Goal: Information Seeking & Learning: Learn about a topic

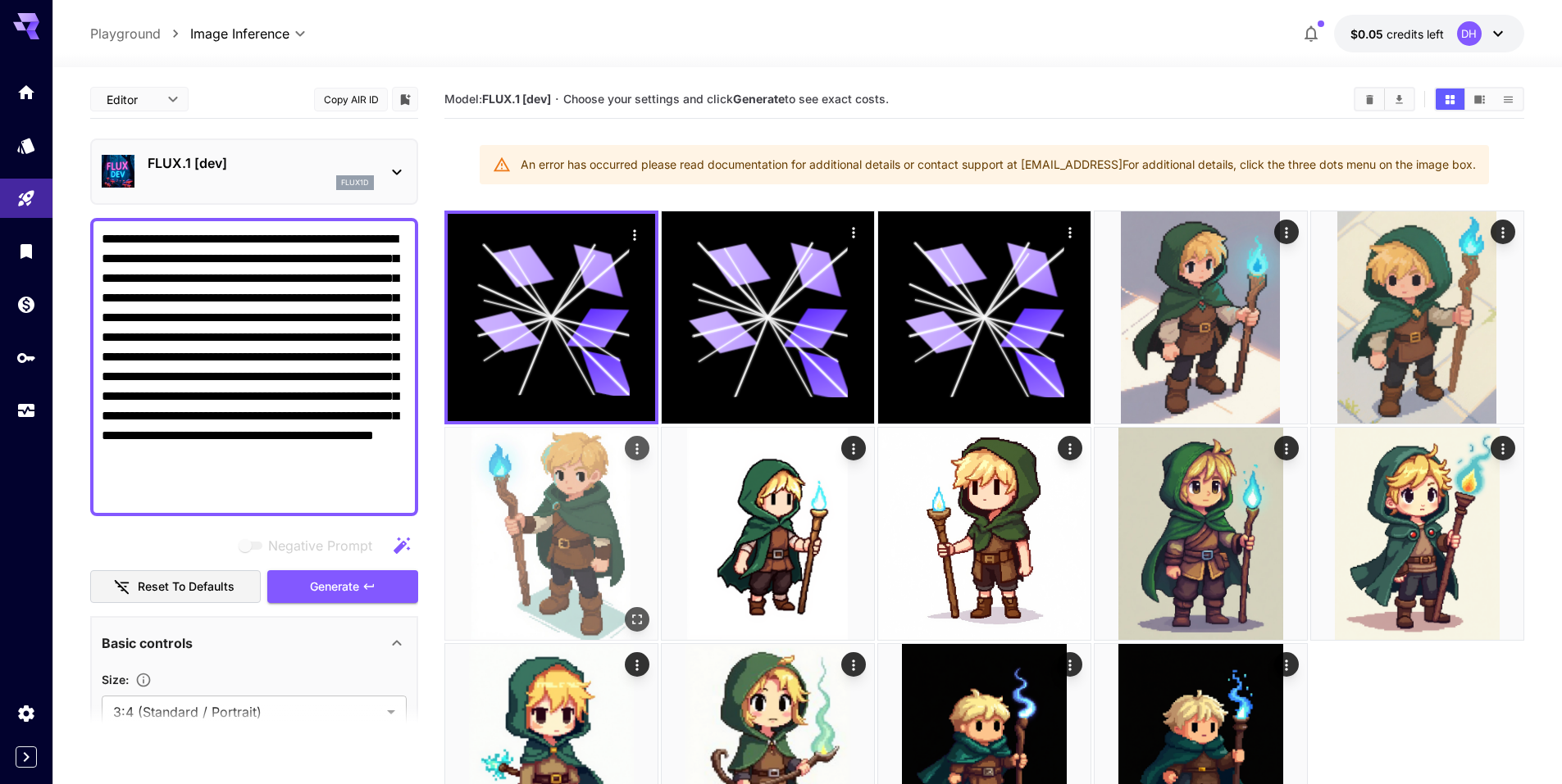
scroll to position [164, 0]
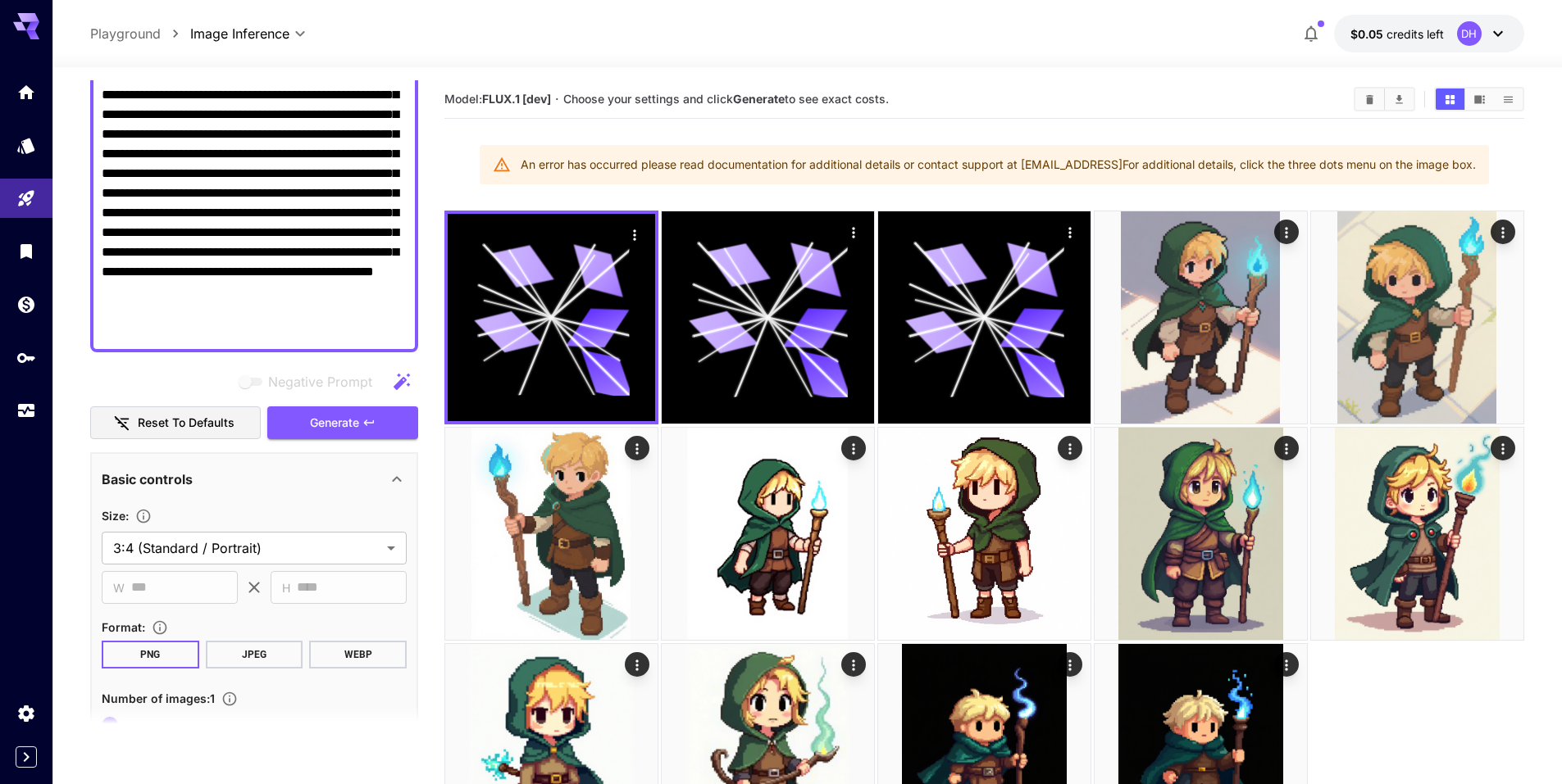
click at [988, 125] on section "Model: FLUX.1 [dev] · Choose your settings and click Generate to see exact cost…" at bounding box center [984, 472] width 1080 height 784
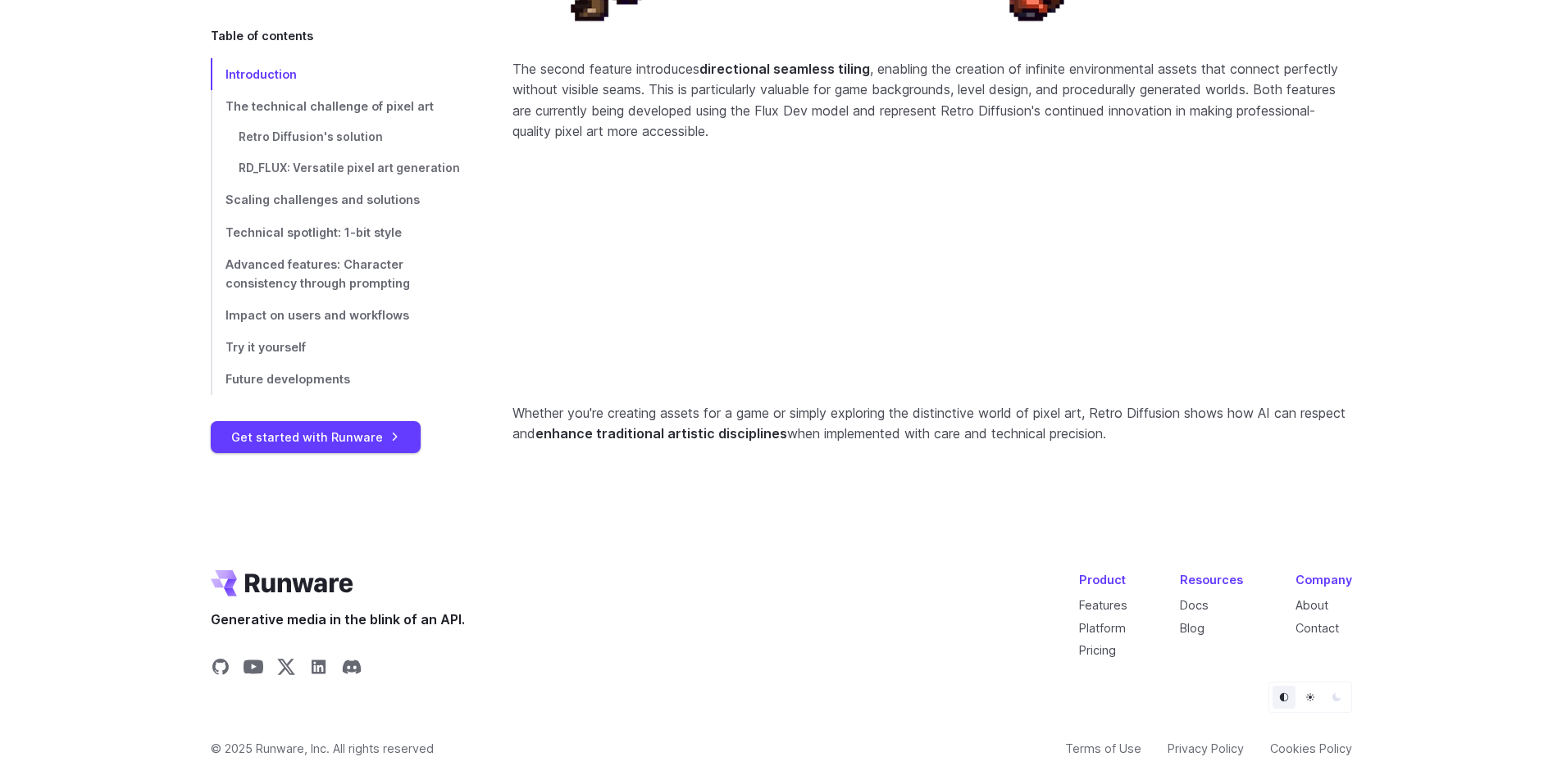
scroll to position [7018, 0]
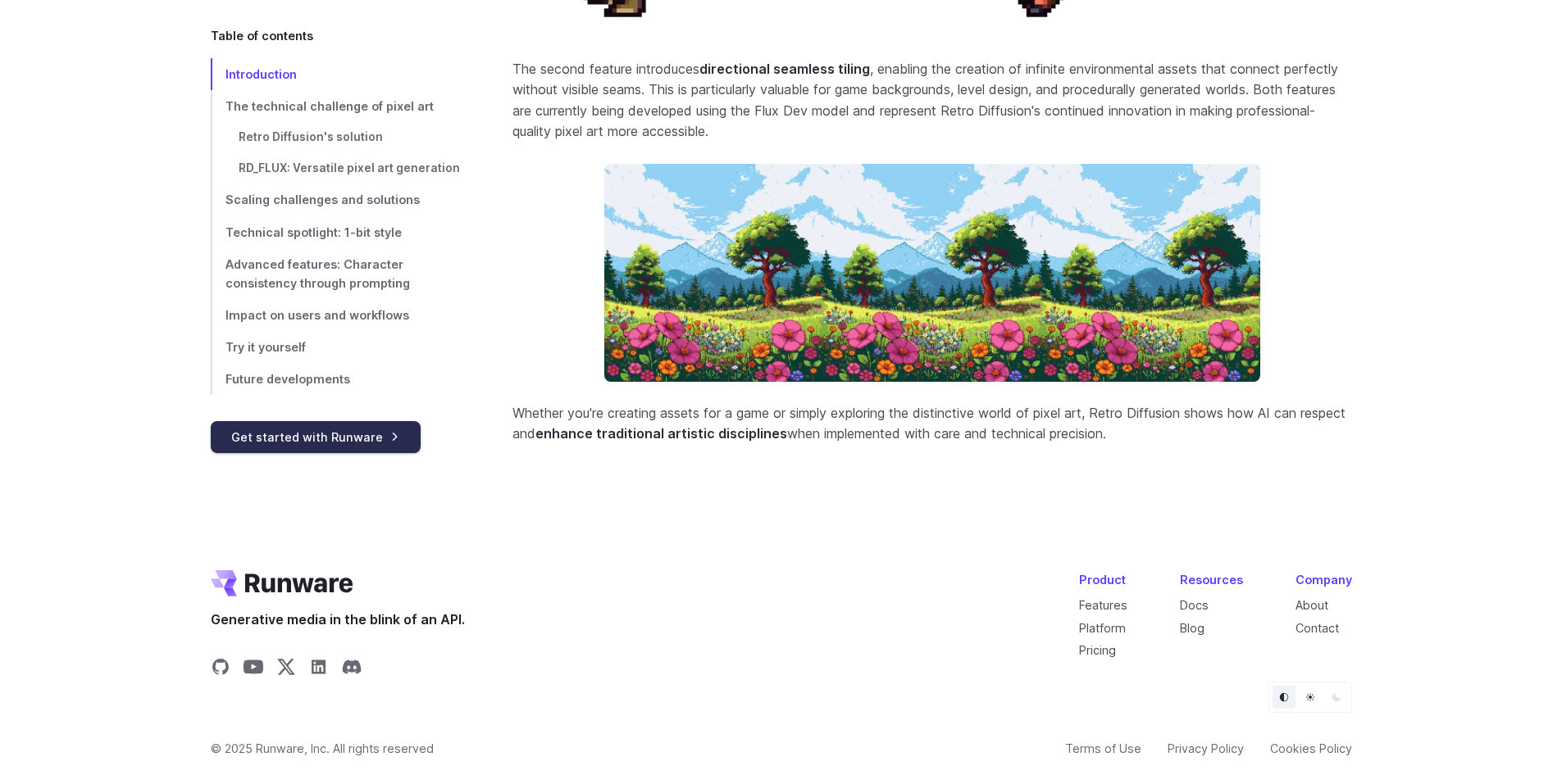
click at [373, 447] on link "Get started with Runware" at bounding box center [316, 436] width 210 height 32
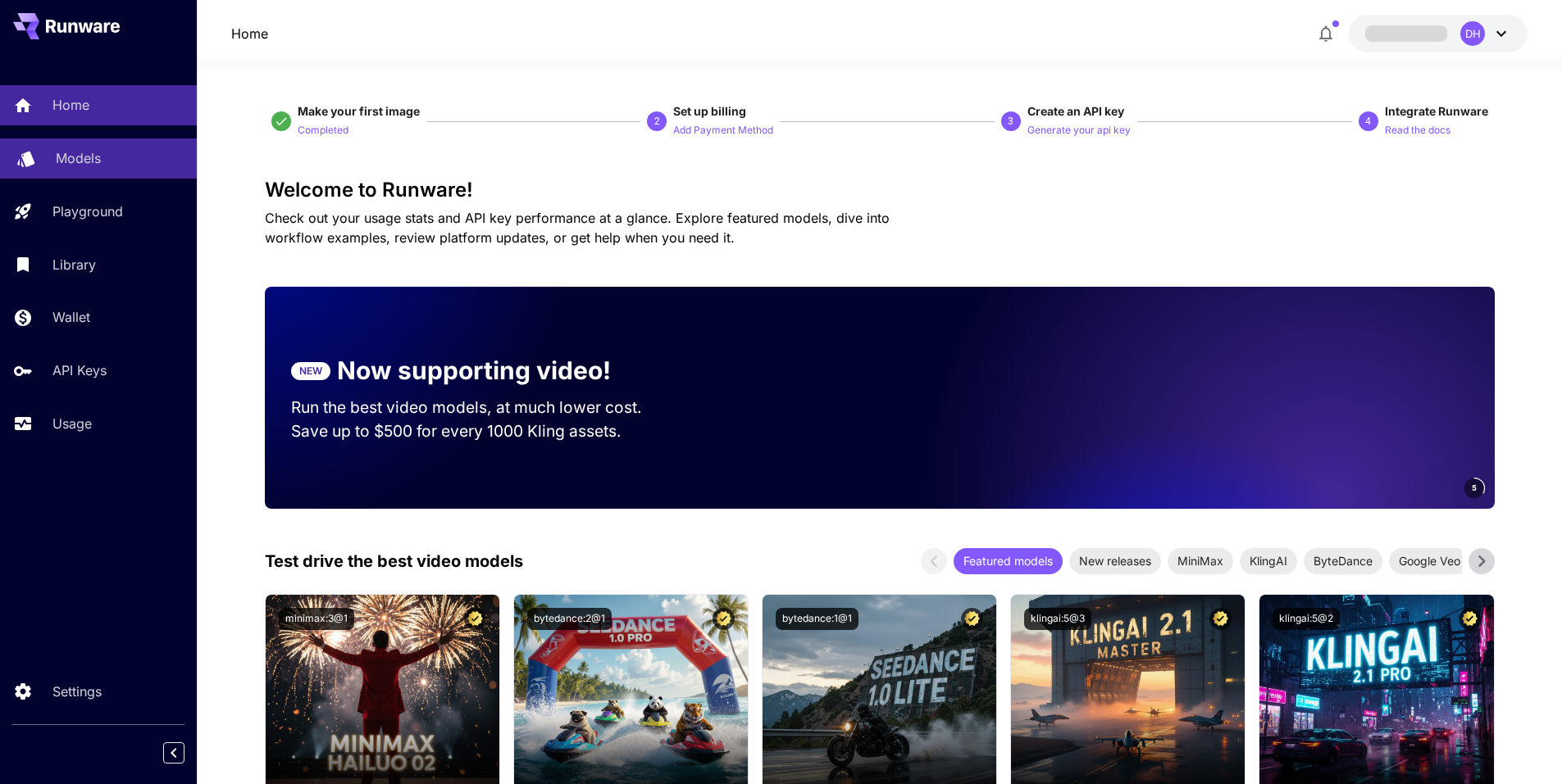
click at [105, 156] on div "Models" at bounding box center [119, 158] width 128 height 20
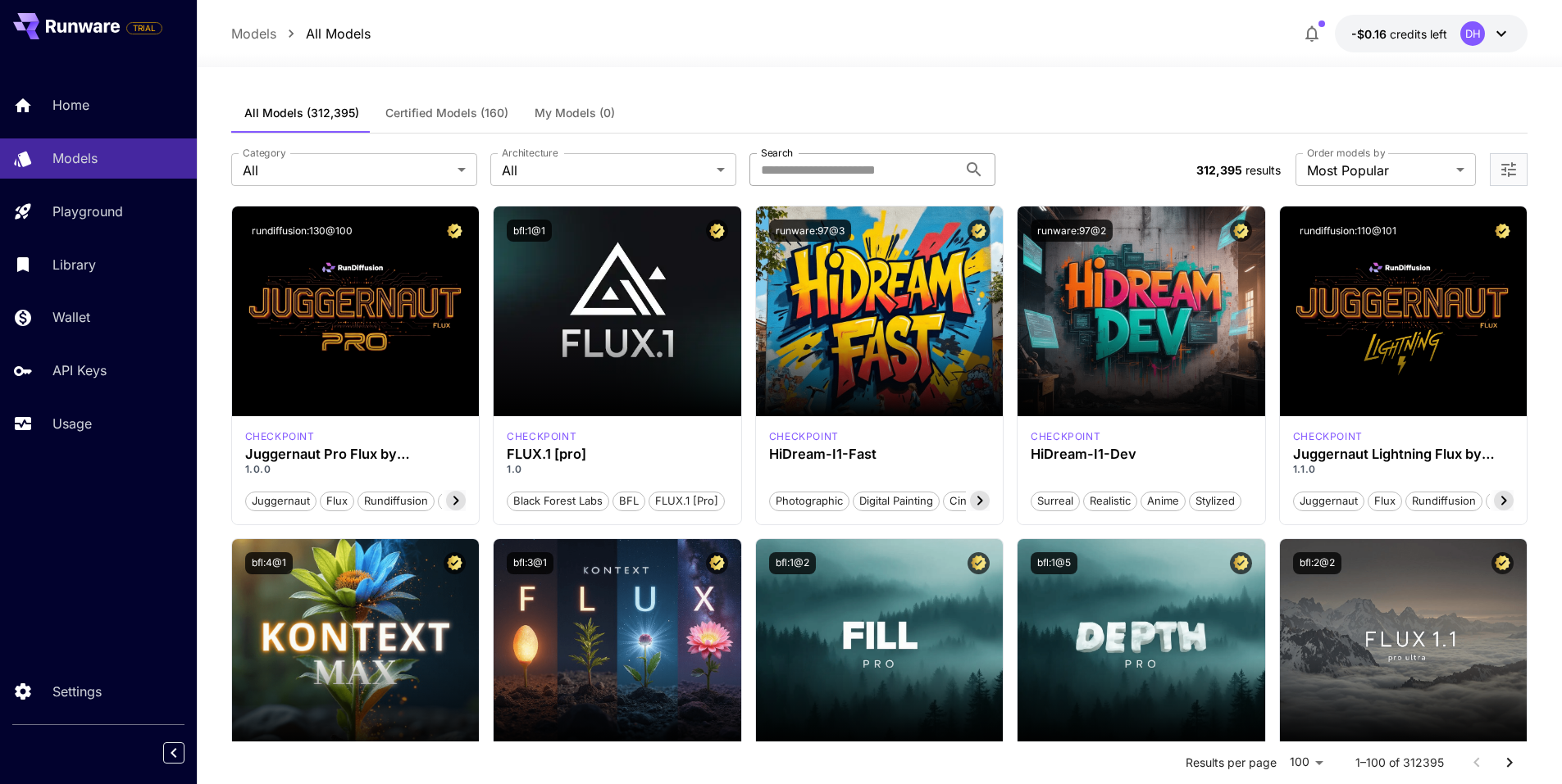
click at [811, 171] on input "Search" at bounding box center [853, 169] width 208 height 32
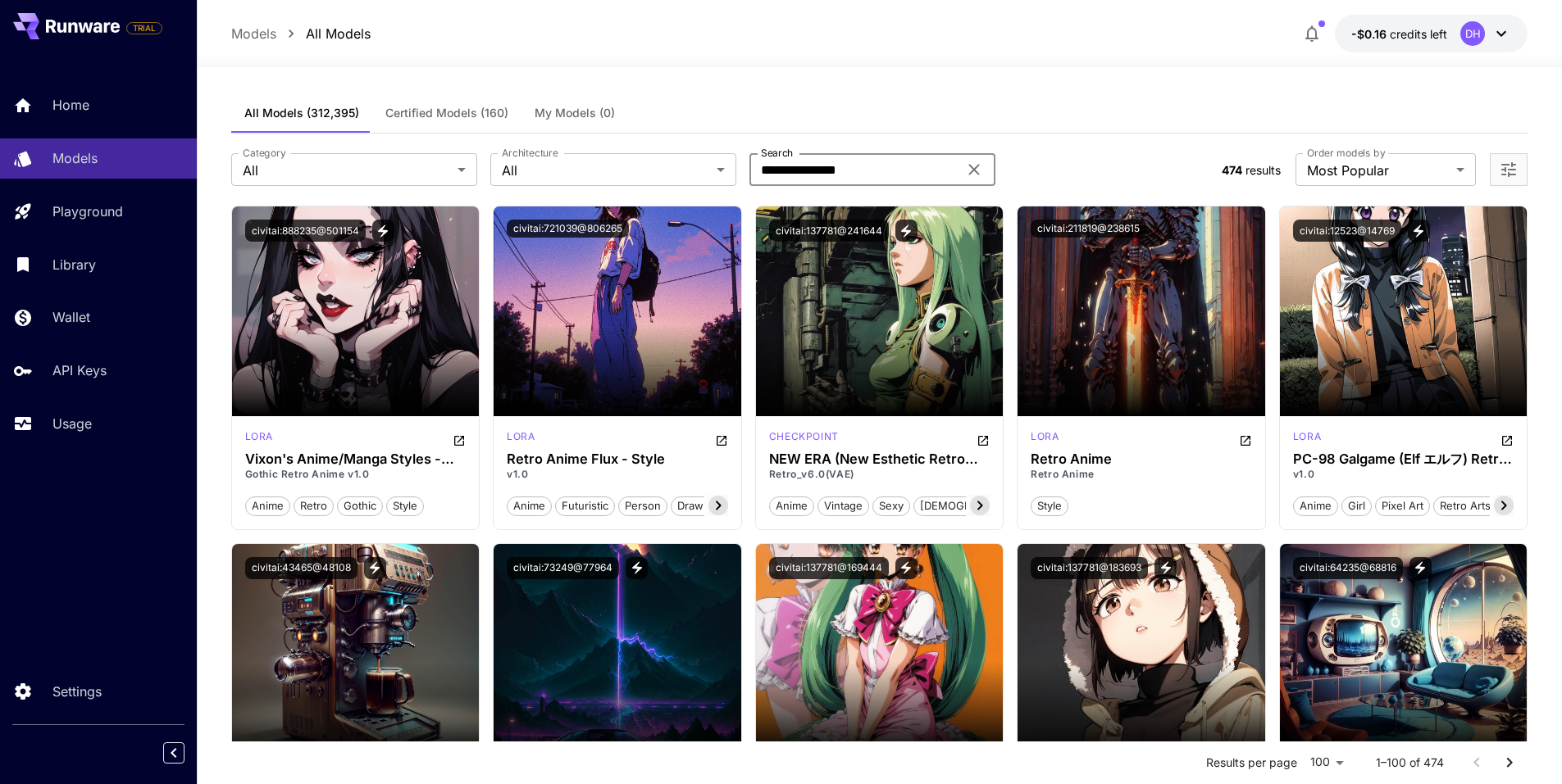
type input "**********"
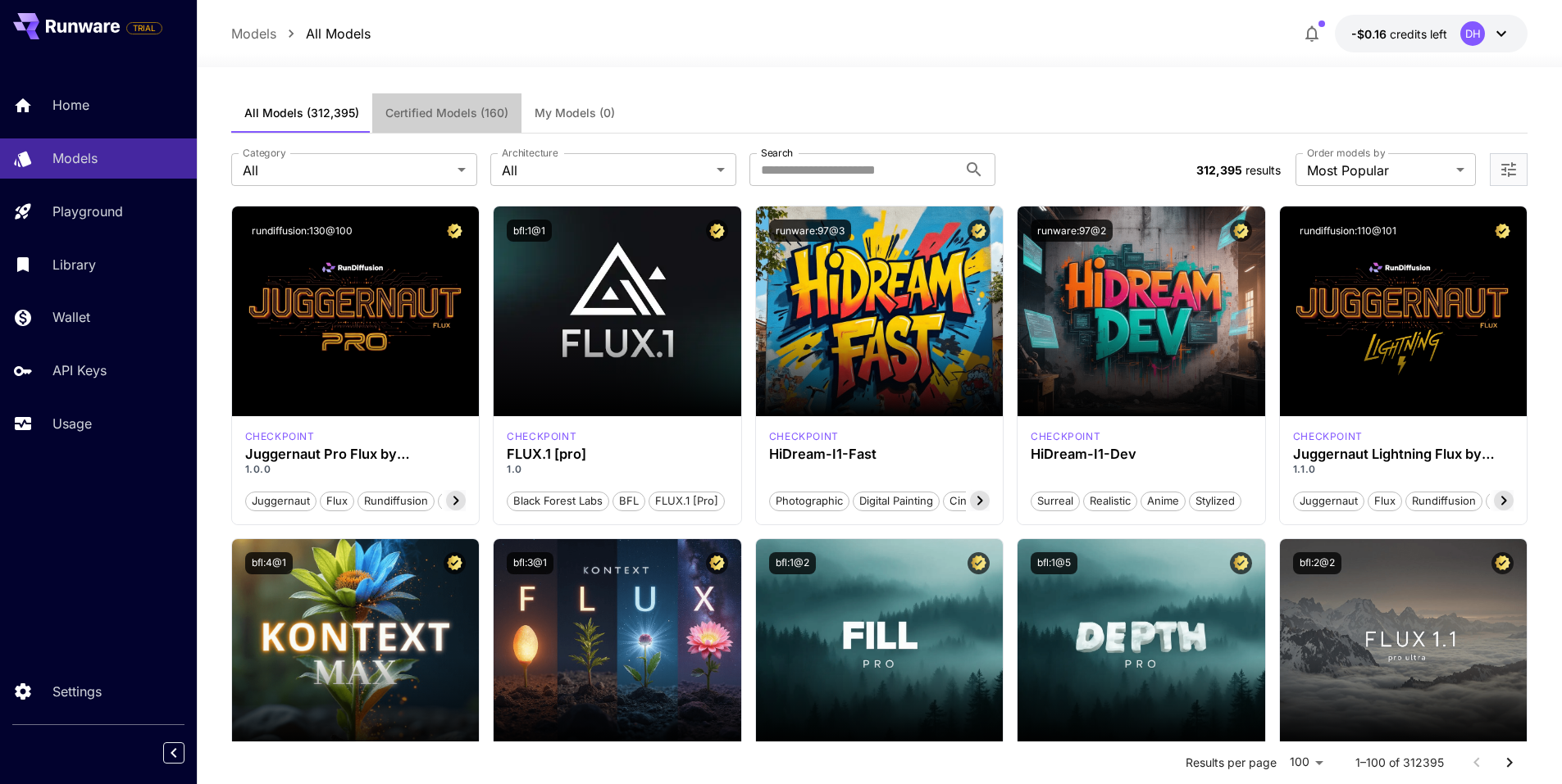
click at [445, 118] on span "Certified Models (160)" at bounding box center [446, 113] width 123 height 14
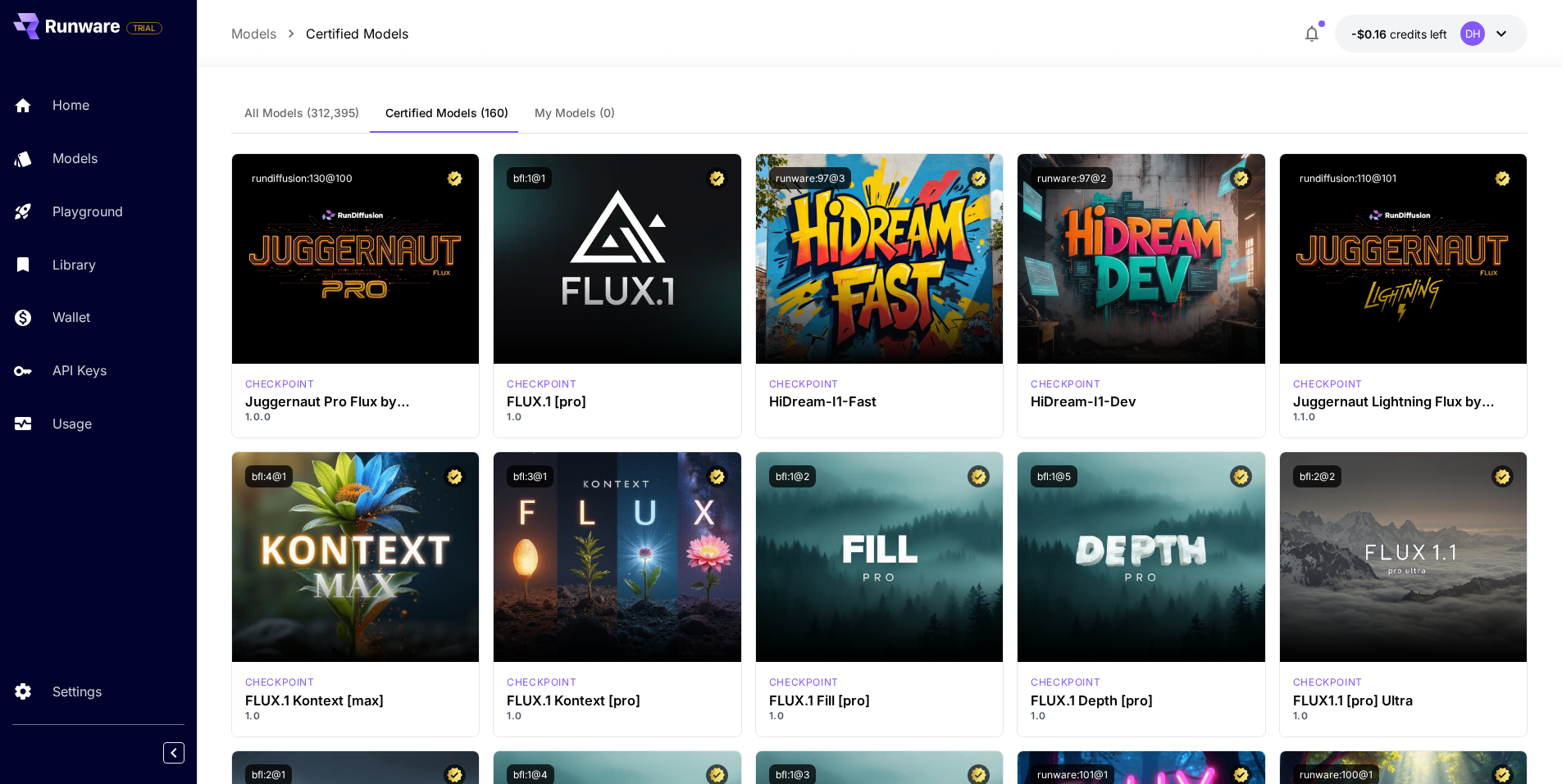
click at [314, 116] on span "All Models (312,395)" at bounding box center [302, 113] width 115 height 14
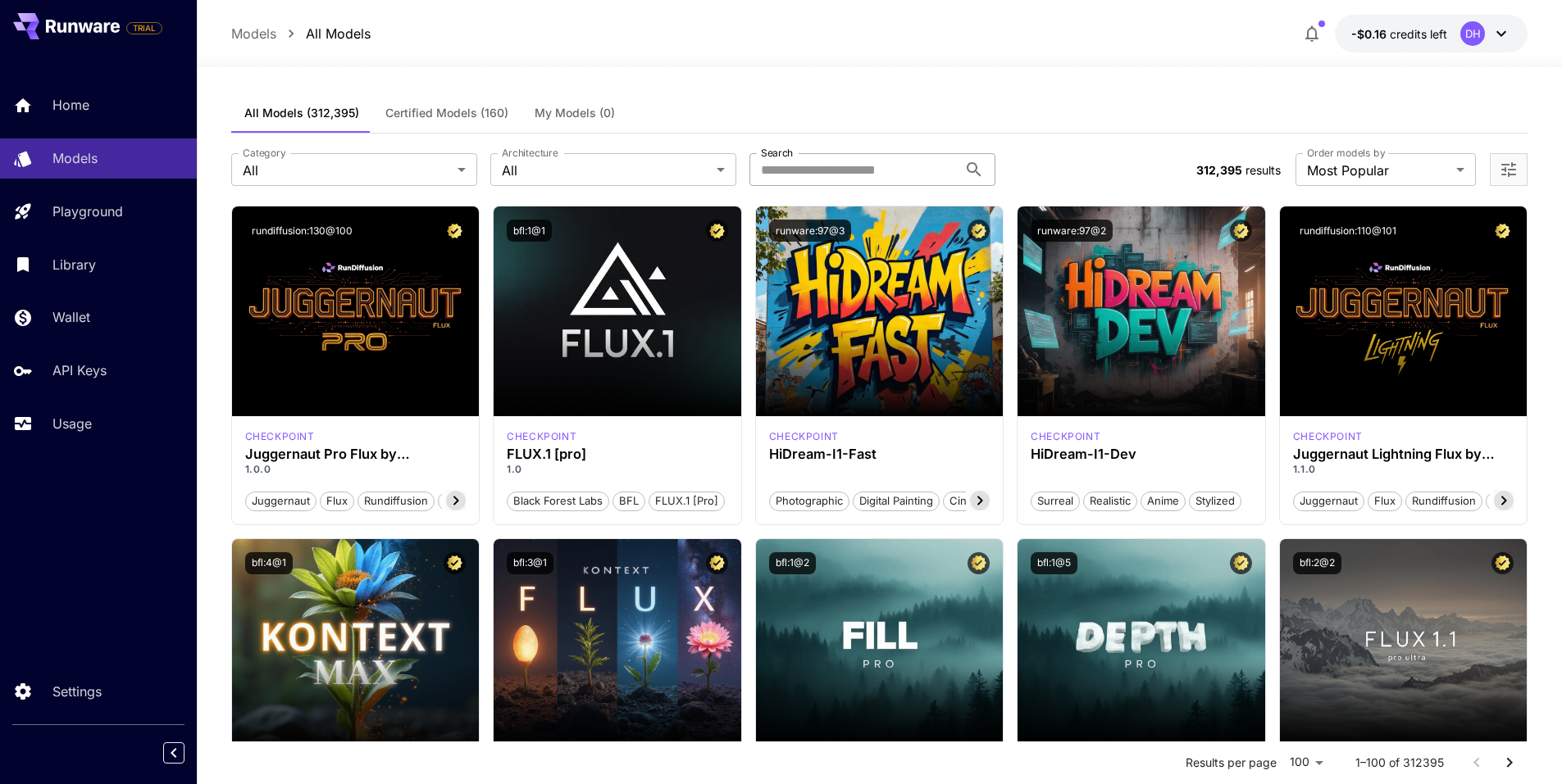
click at [818, 173] on input "Search" at bounding box center [853, 169] width 208 height 32
